Goal: Task Accomplishment & Management: Manage account settings

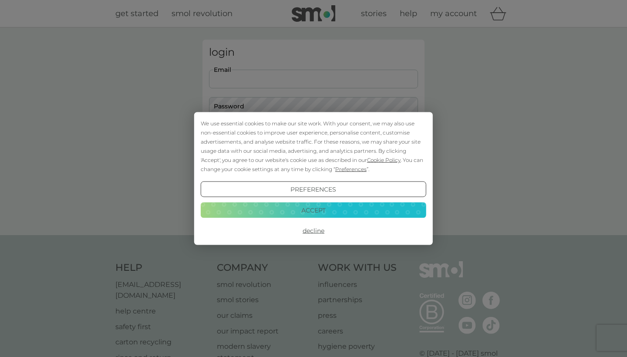
type input "[PERSON_NAME][EMAIL_ADDRESS][PERSON_NAME][DOMAIN_NAME]"
click at [314, 137] on button "Login" at bounding box center [313, 137] width 209 height 25
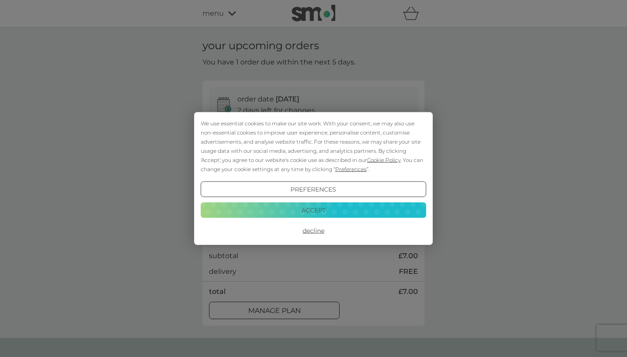
click at [313, 210] on button "Accept" at bounding box center [314, 210] width 226 height 16
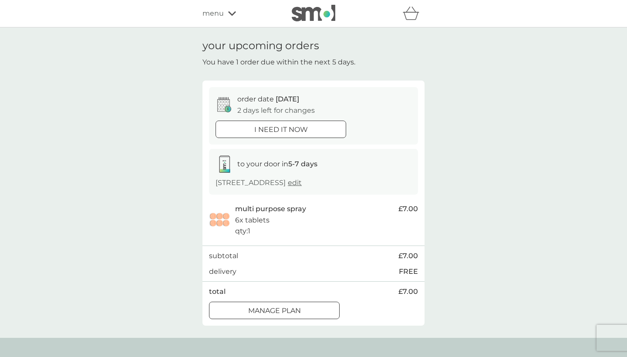
click at [288, 306] on div at bounding box center [274, 310] width 31 height 9
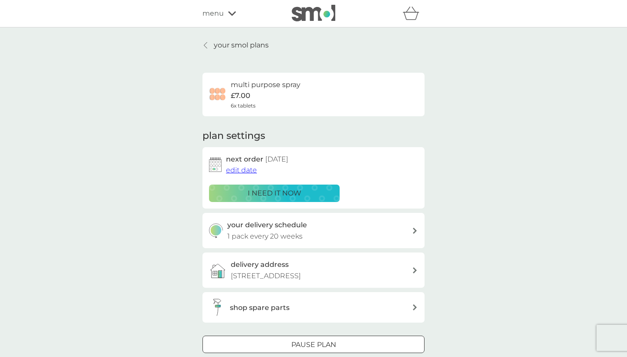
click at [248, 171] on span "edit date" at bounding box center [241, 170] width 31 height 8
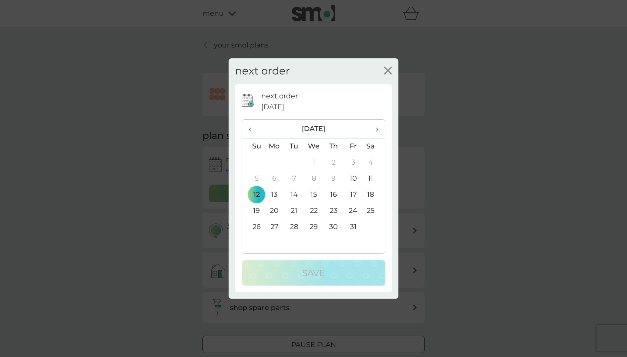
click at [375, 127] on span "›" at bounding box center [374, 129] width 9 height 18
click at [313, 194] on td "12" at bounding box center [314, 195] width 20 height 16
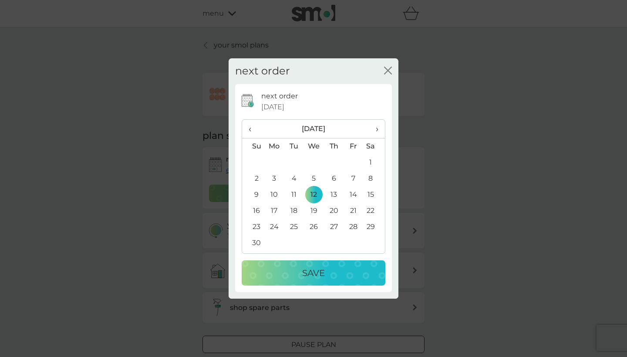
click at [309, 271] on p "Save" at bounding box center [313, 273] width 23 height 14
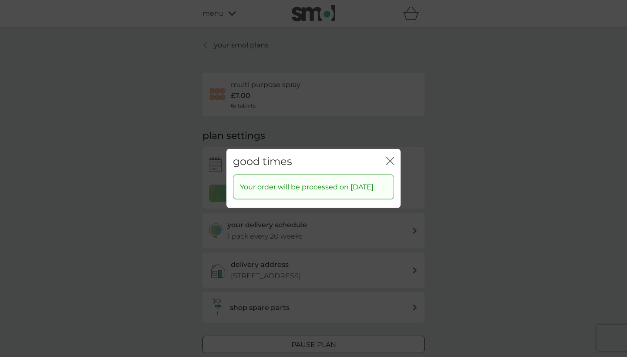
click at [391, 158] on icon "close" at bounding box center [391, 161] width 3 height 7
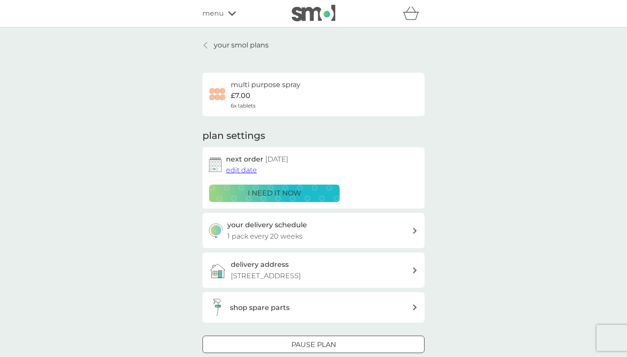
click at [210, 41] on link "your smol plans" at bounding box center [236, 45] width 66 height 11
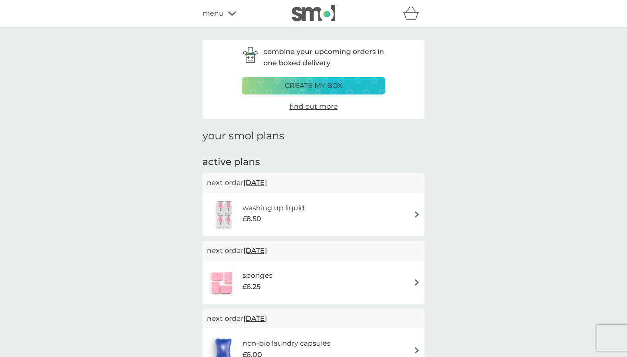
click at [414, 214] on img at bounding box center [417, 214] width 7 height 7
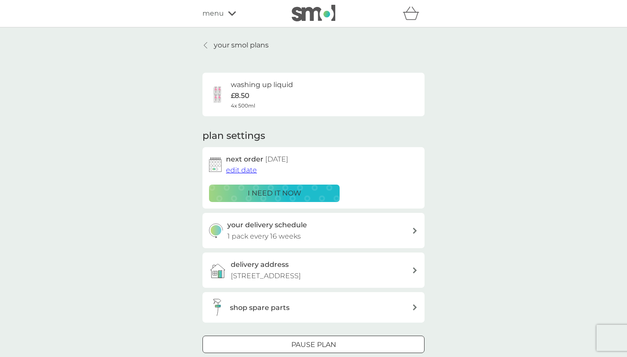
click at [244, 168] on span "edit date" at bounding box center [241, 170] width 31 height 8
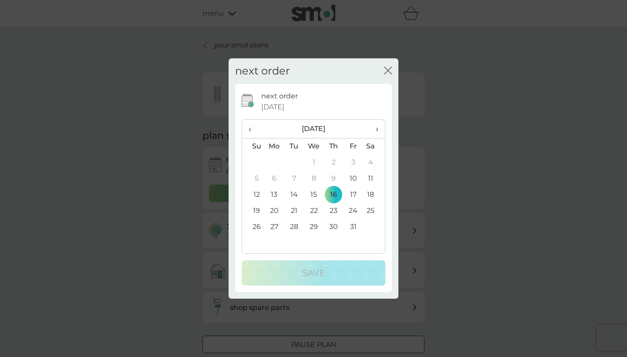
click at [334, 230] on td "30" at bounding box center [334, 227] width 20 height 16
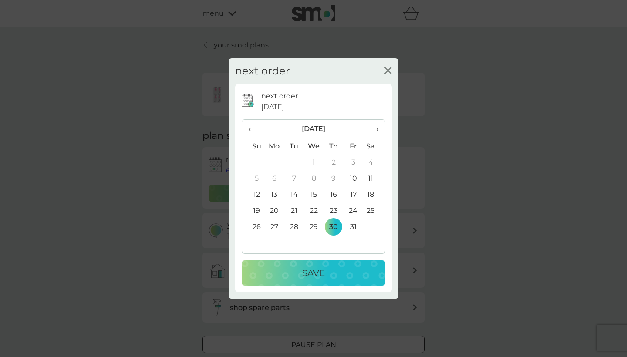
click at [323, 268] on p "Save" at bounding box center [313, 273] width 23 height 14
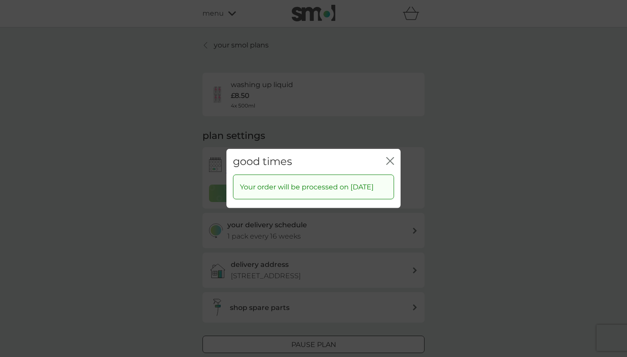
click at [392, 157] on icon "close" at bounding box center [391, 161] width 8 height 8
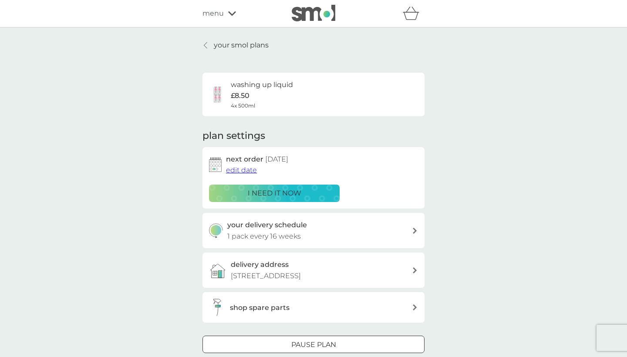
click at [216, 43] on p "your smol plans" at bounding box center [241, 45] width 55 height 11
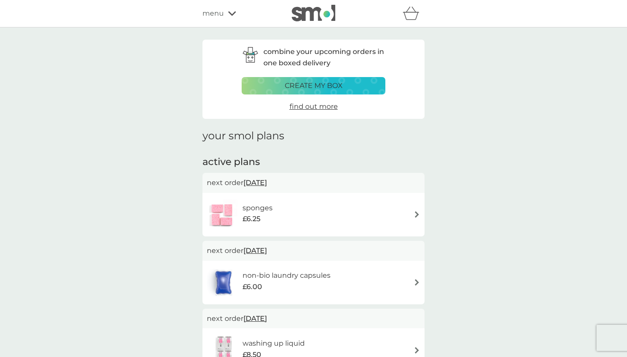
click at [416, 214] on img at bounding box center [417, 214] width 7 height 7
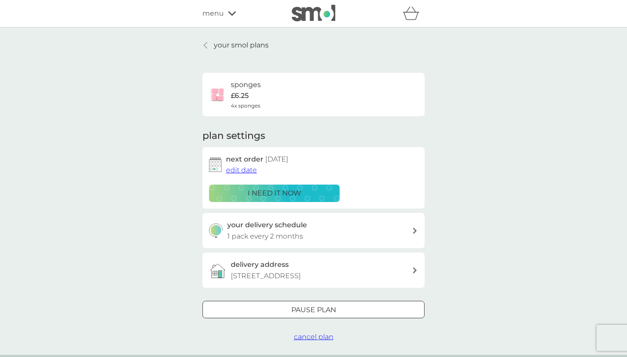
click at [238, 171] on span "edit date" at bounding box center [241, 170] width 31 height 8
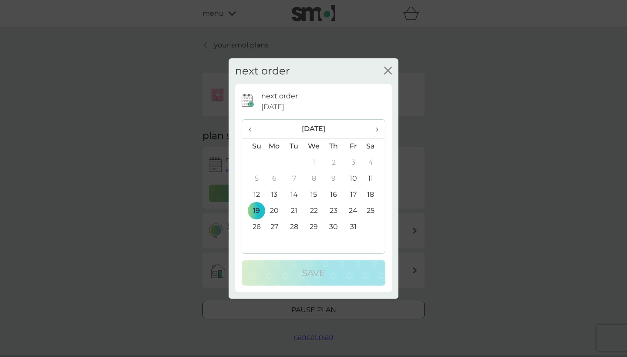
click at [375, 128] on span "›" at bounding box center [374, 129] width 9 height 18
click at [257, 226] on td "23" at bounding box center [253, 227] width 22 height 16
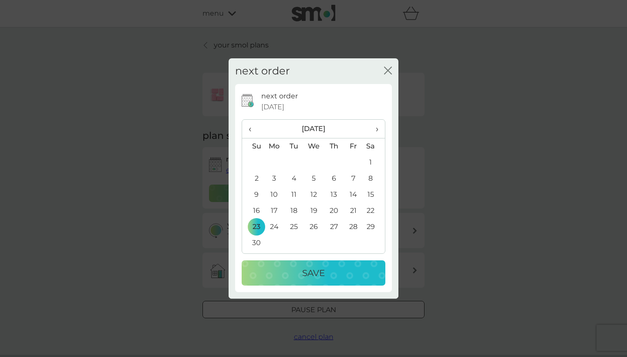
click at [310, 267] on p "Save" at bounding box center [313, 273] width 23 height 14
